Goal: Task Accomplishment & Management: Manage account settings

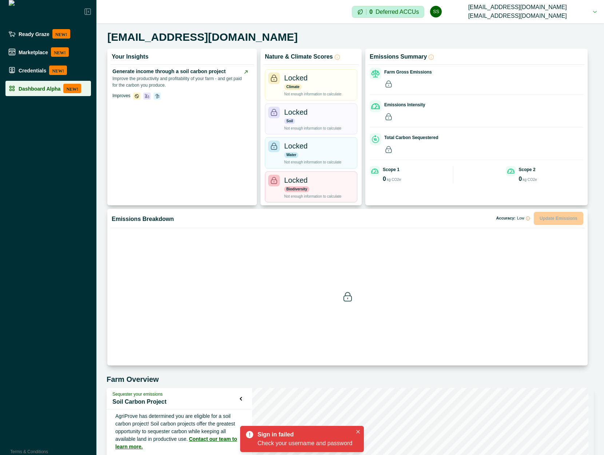
click at [64, 89] on p "NEW!" at bounding box center [72, 88] width 18 height 9
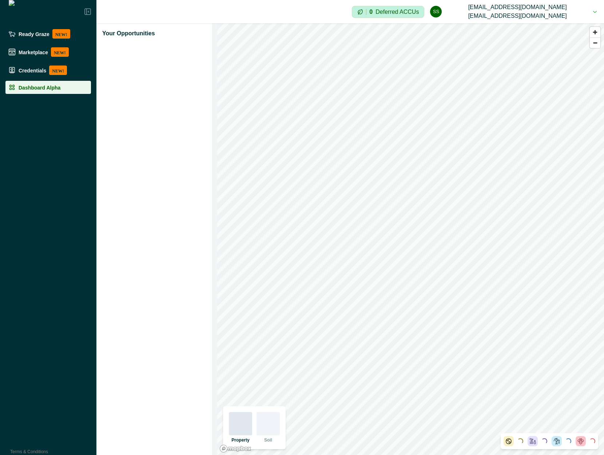
click at [271, 418] on div at bounding box center [268, 423] width 23 height 23
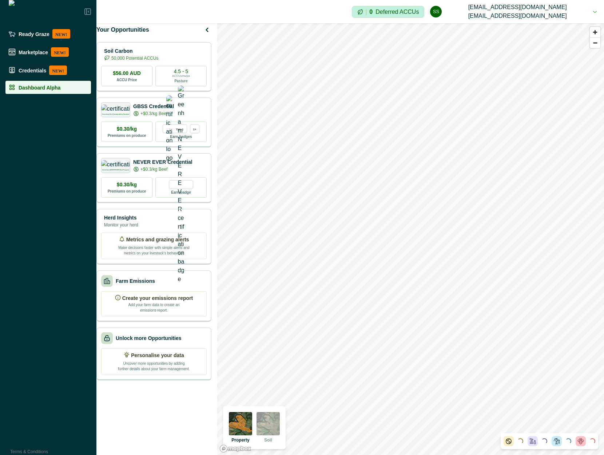
click at [283, 412] on div "Property Soil" at bounding box center [254, 427] width 63 height 43
click at [275, 426] on img at bounding box center [268, 423] width 23 height 23
click at [269, 429] on img at bounding box center [268, 423] width 23 height 23
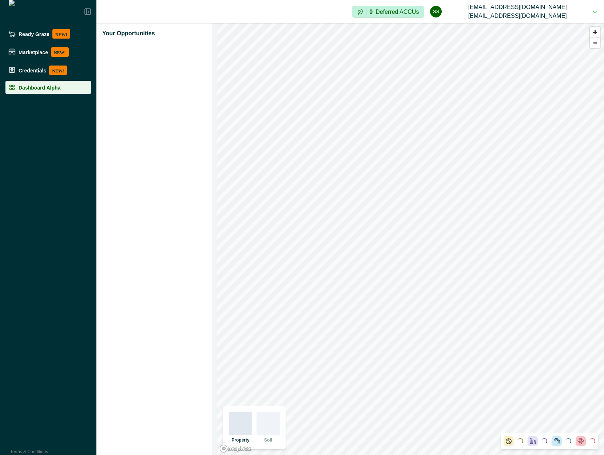
click at [270, 427] on div at bounding box center [268, 423] width 23 height 23
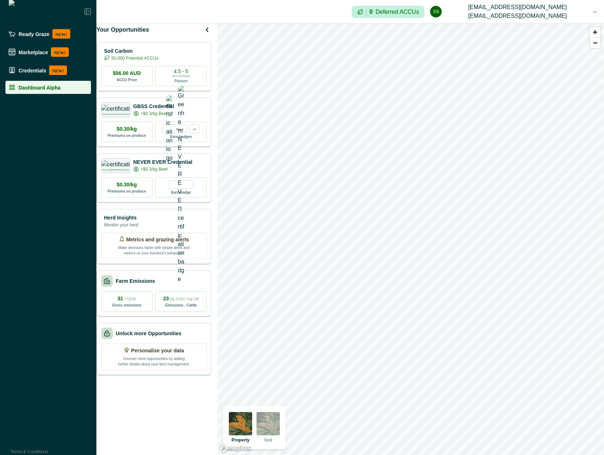
click at [262, 427] on img at bounding box center [268, 423] width 23 height 23
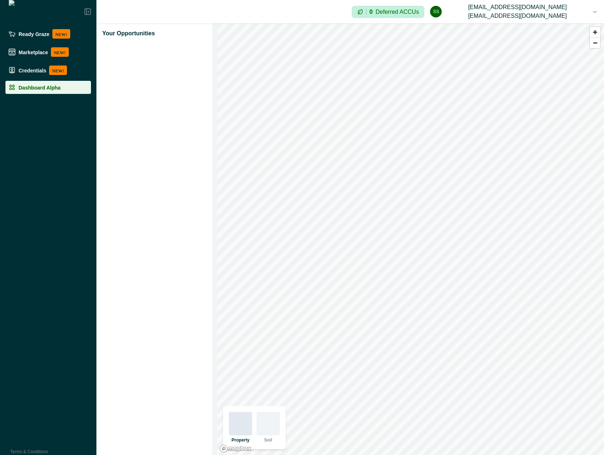
click at [277, 425] on div at bounding box center [268, 423] width 23 height 23
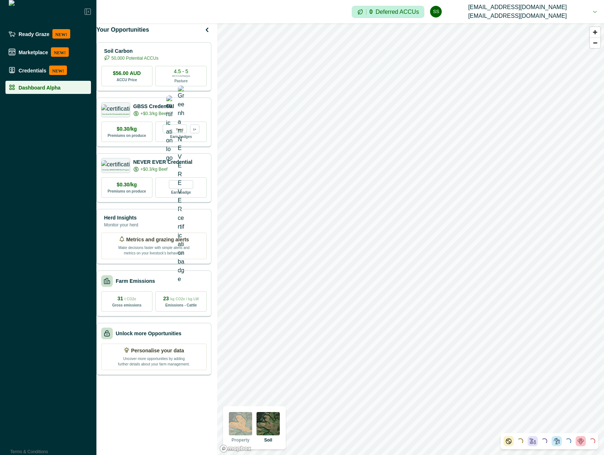
click at [266, 428] on img at bounding box center [268, 423] width 23 height 23
click at [236, 427] on img at bounding box center [240, 423] width 23 height 23
click at [269, 426] on img at bounding box center [268, 423] width 23 height 23
click at [271, 427] on img at bounding box center [268, 423] width 23 height 23
click at [270, 429] on div at bounding box center [268, 423] width 23 height 23
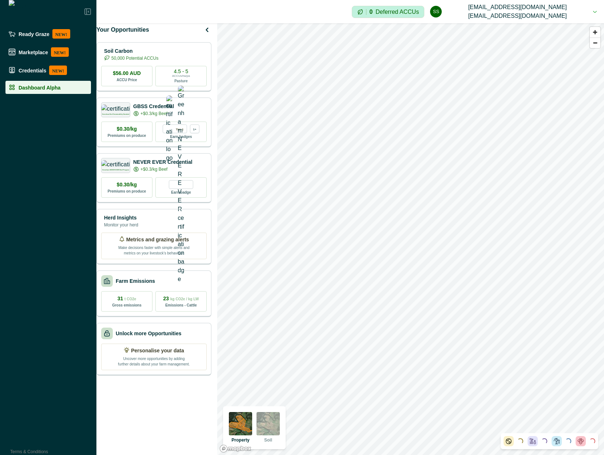
click at [270, 422] on img at bounding box center [268, 423] width 23 height 23
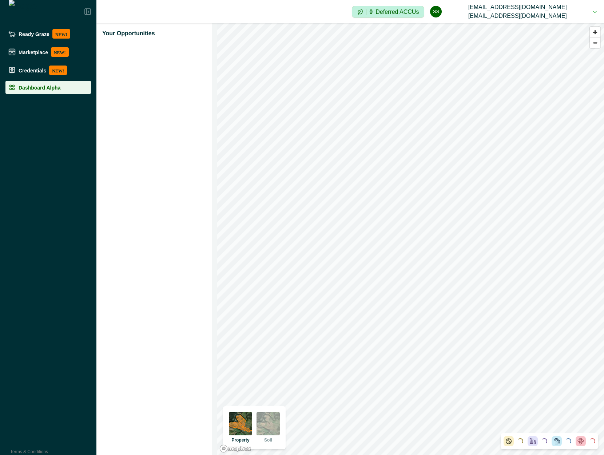
click at [266, 426] on img at bounding box center [268, 423] width 23 height 23
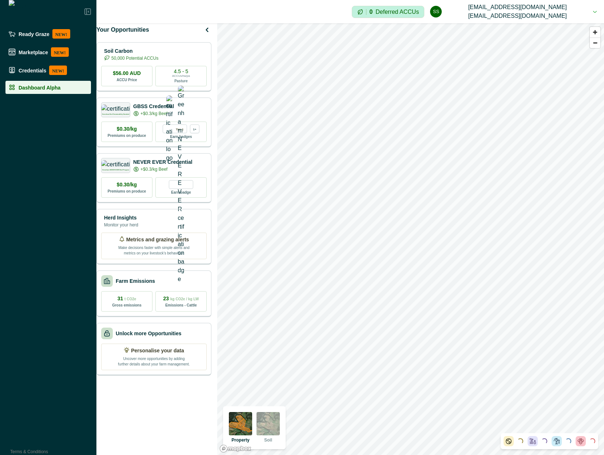
click at [263, 422] on img at bounding box center [268, 423] width 23 height 23
click at [273, 424] on img at bounding box center [268, 423] width 23 height 23
click at [243, 427] on img at bounding box center [240, 423] width 23 height 23
click at [266, 427] on img at bounding box center [268, 423] width 23 height 23
click at [243, 429] on img at bounding box center [240, 423] width 23 height 23
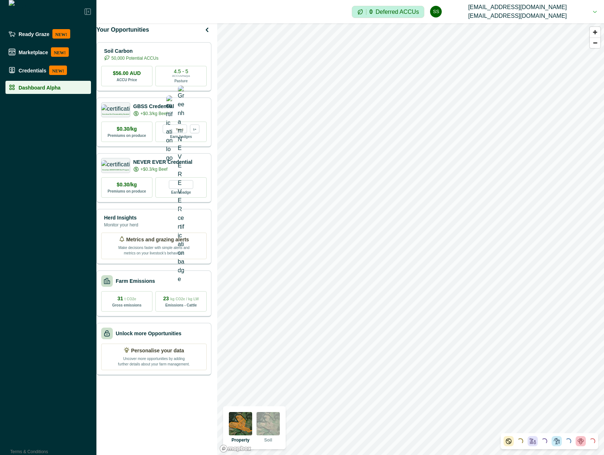
click at [264, 427] on img at bounding box center [268, 423] width 23 height 23
click at [270, 429] on img at bounding box center [268, 423] width 23 height 23
click at [269, 428] on img at bounding box center [268, 423] width 23 height 23
click at [247, 421] on img at bounding box center [240, 423] width 23 height 23
click at [270, 425] on img at bounding box center [268, 423] width 23 height 23
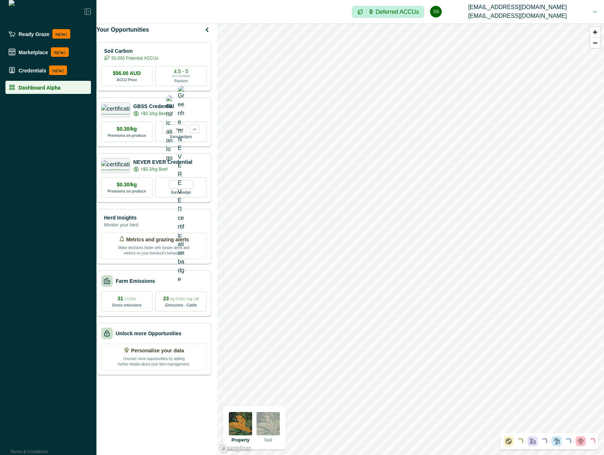
click at [278, 422] on img at bounding box center [268, 423] width 23 height 23
click at [568, 14] on button "ss [EMAIL_ADDRESS][DOMAIN_NAME] [EMAIL_ADDRESS][DOMAIN_NAME]" at bounding box center [513, 11] width 167 height 23
click at [536, 38] on button "Sign out" at bounding box center [530, 35] width 81 height 12
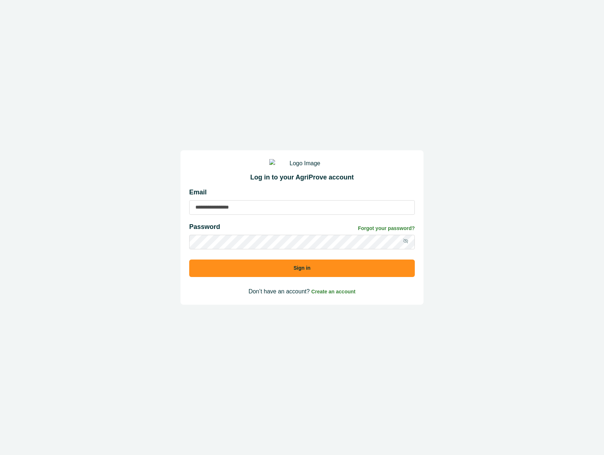
click at [281, 206] on div "Email" at bounding box center [302, 200] width 226 height 27
click at [272, 213] on input at bounding box center [302, 207] width 226 height 15
type input "**********"
click at [189, 259] on button "Sign in" at bounding box center [302, 267] width 226 height 17
